Goal: Transaction & Acquisition: Purchase product/service

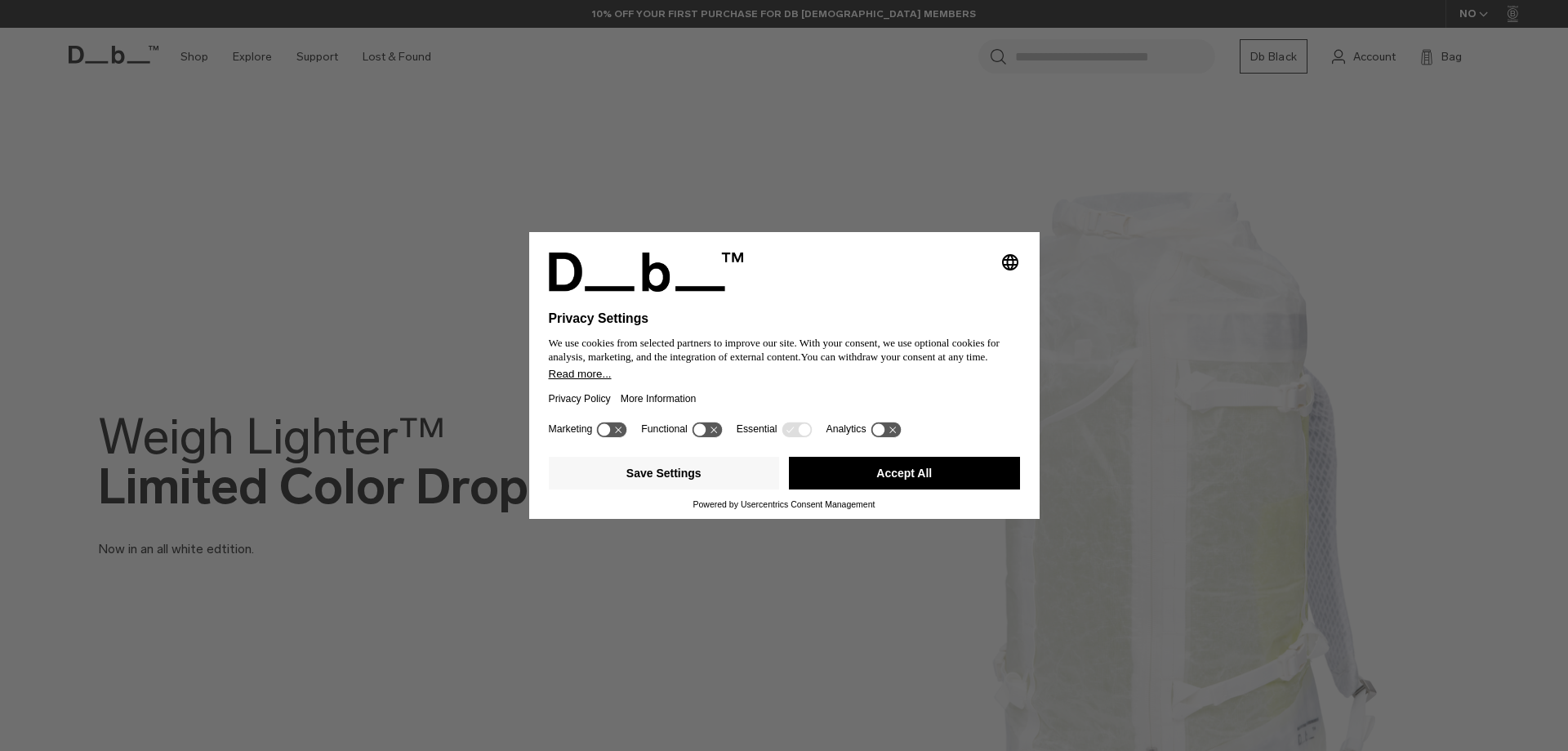
click at [911, 466] on button "Accept All" at bounding box center [905, 472] width 231 height 33
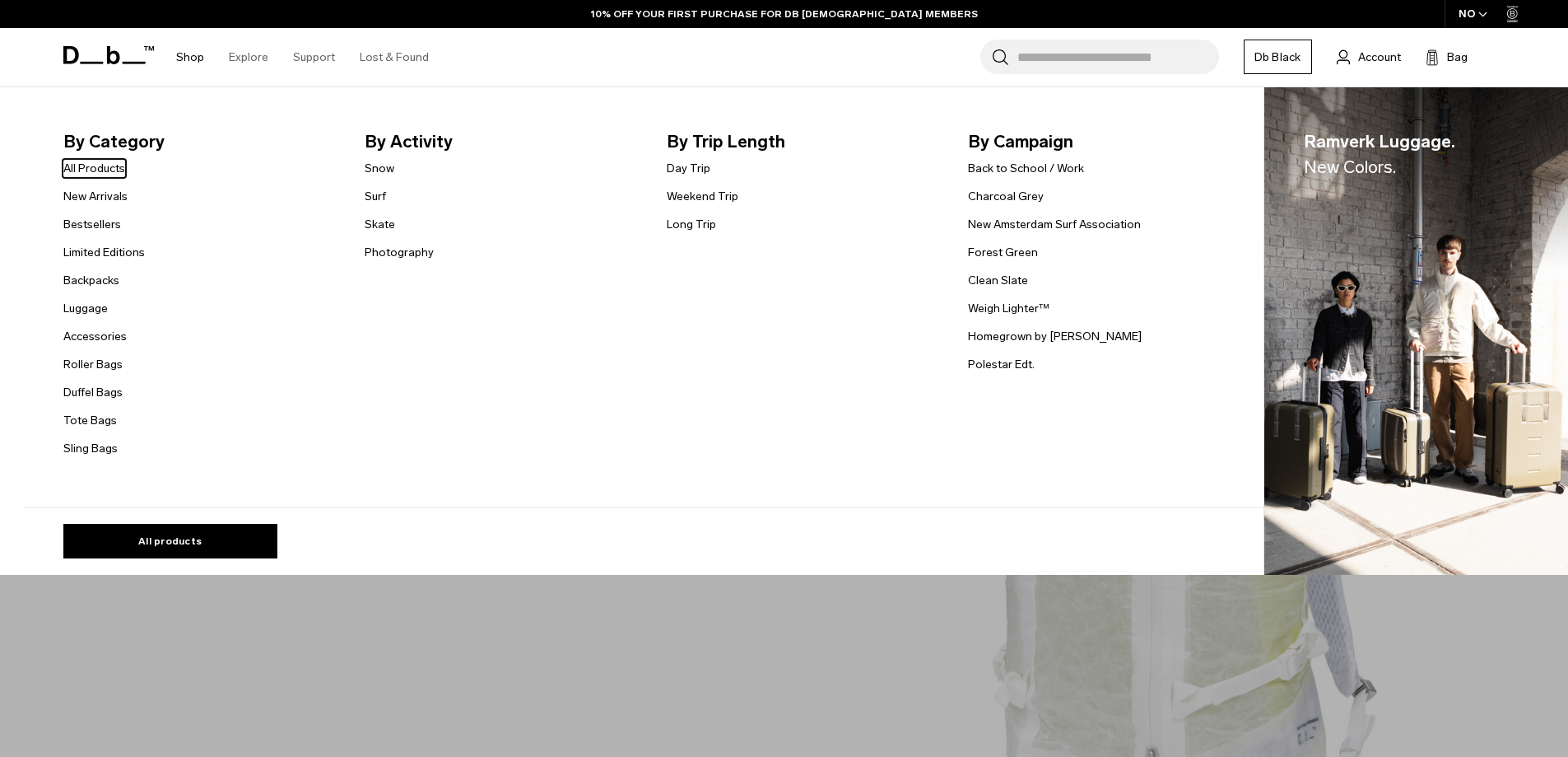
click at [190, 51] on link "Shop" at bounding box center [190, 57] width 28 height 58
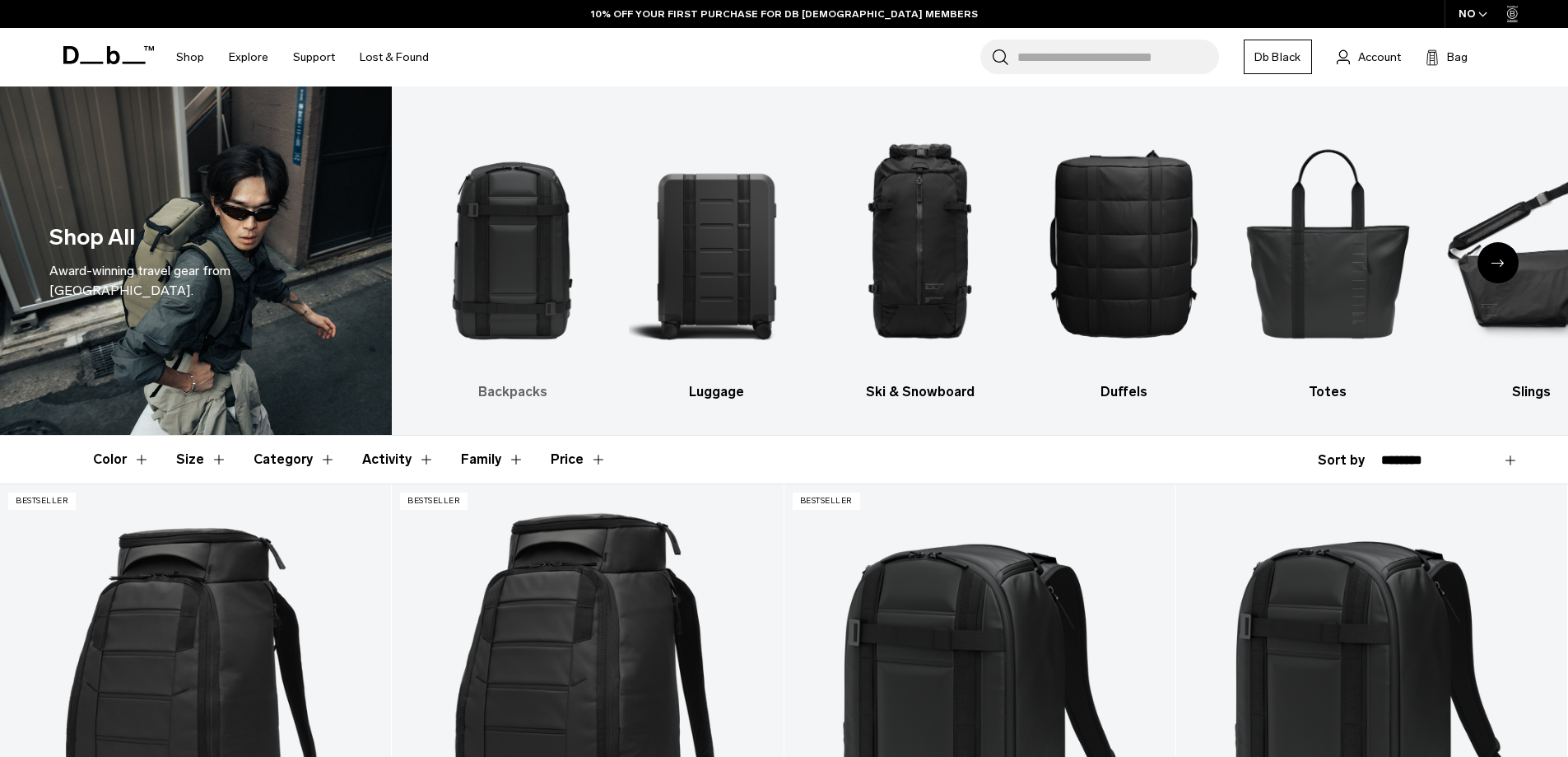
click at [502, 325] on img "1 / 10" at bounding box center [512, 242] width 175 height 262
click at [527, 376] on link "Backpacks" at bounding box center [512, 257] width 175 height 290
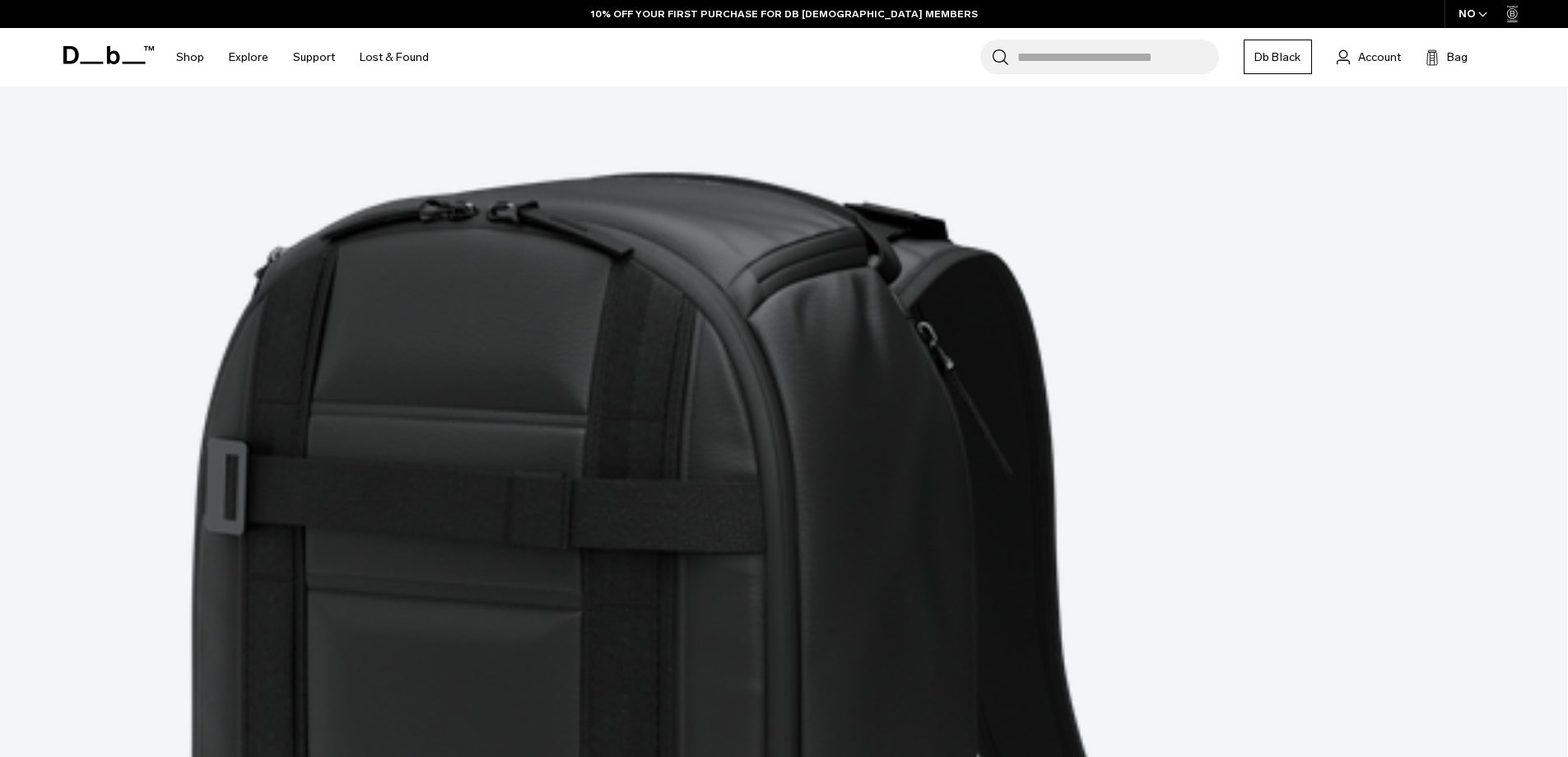
scroll to position [4282, 0]
